Goal: Task Accomplishment & Management: Manage account settings

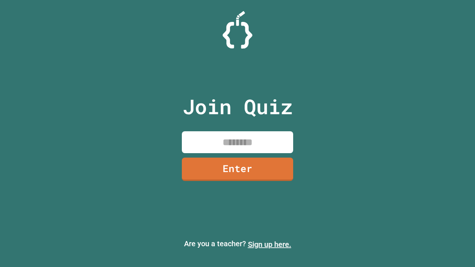
click at [270, 245] on link "Sign up here." at bounding box center [269, 244] width 43 height 9
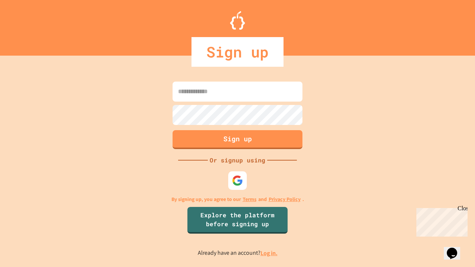
click at [270, 253] on link "Log in." at bounding box center [269, 254] width 17 height 8
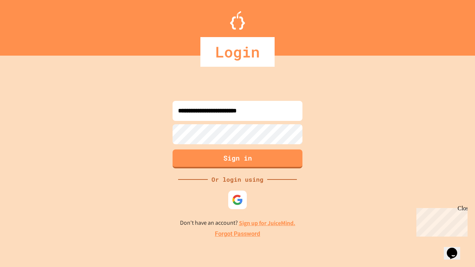
type input "**********"
